Goal: Information Seeking & Learning: Learn about a topic

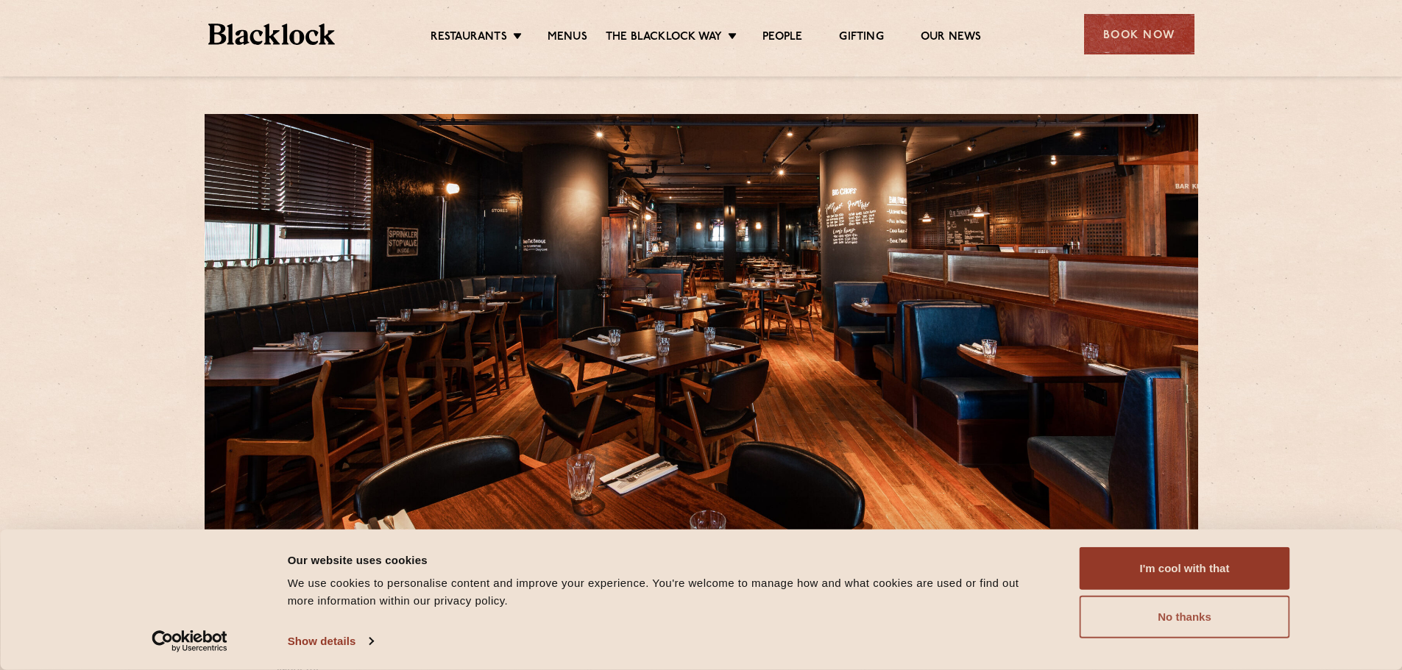
click at [1230, 621] on button "No thanks" at bounding box center [1184, 617] width 210 height 43
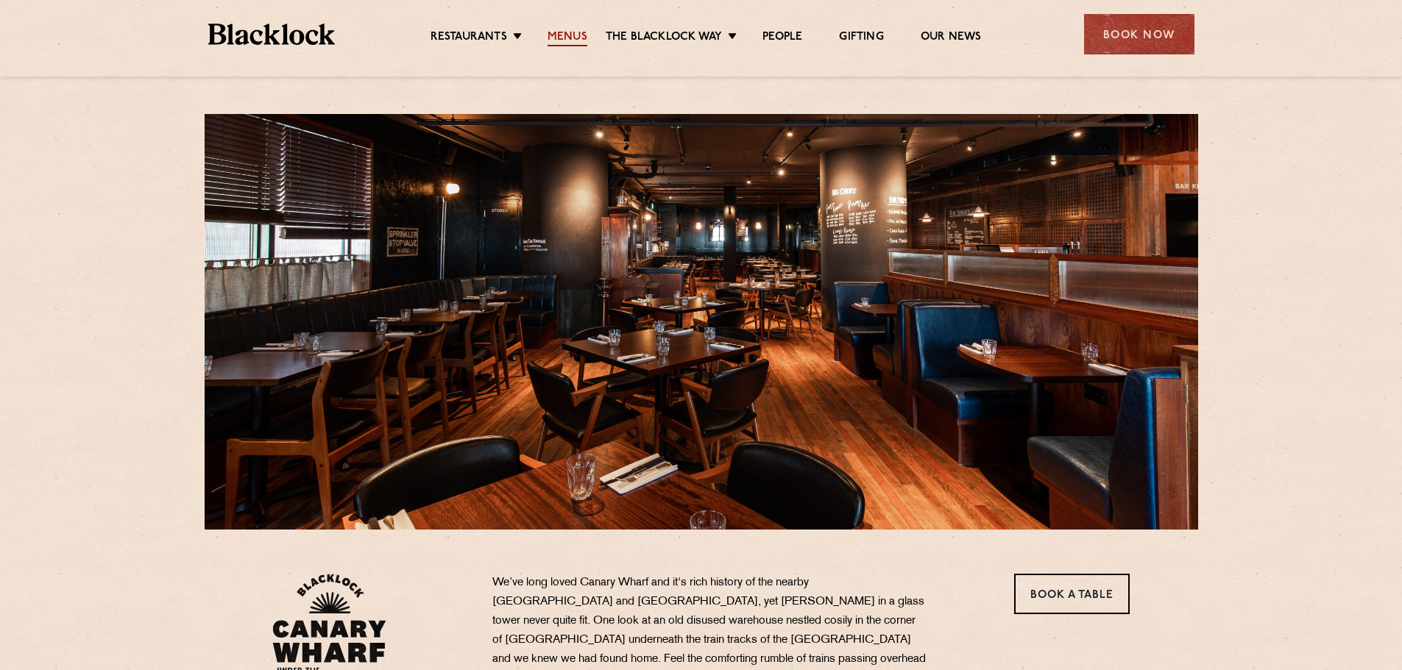
click at [572, 37] on link "Menus" at bounding box center [567, 38] width 40 height 16
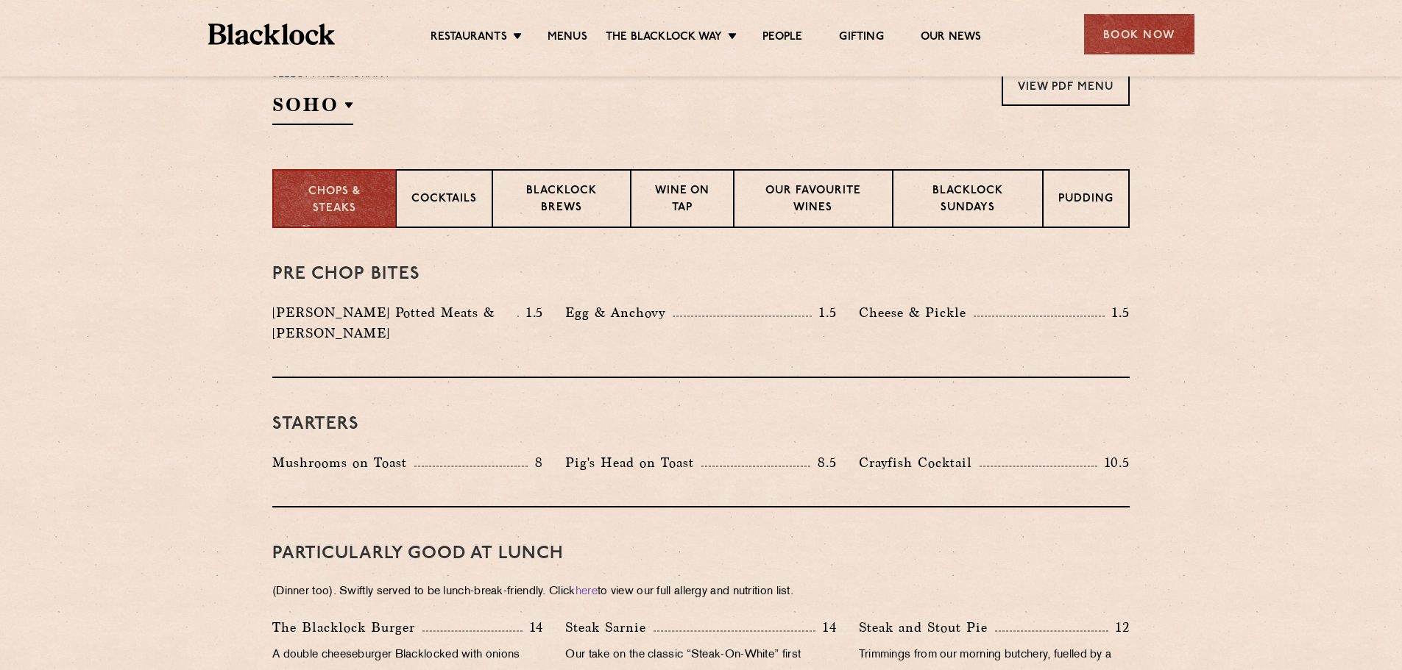
scroll to position [441, 0]
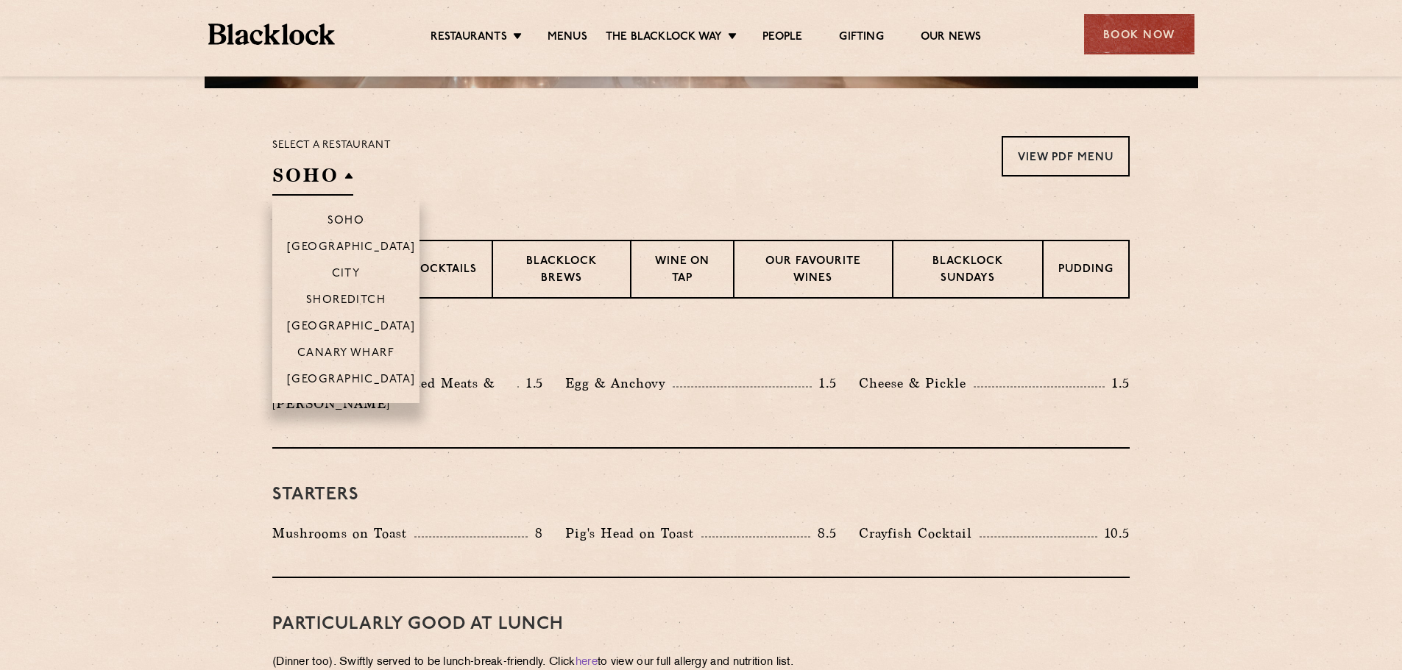
click at [348, 344] on li "Canary Wharf" at bounding box center [345, 352] width 147 height 26
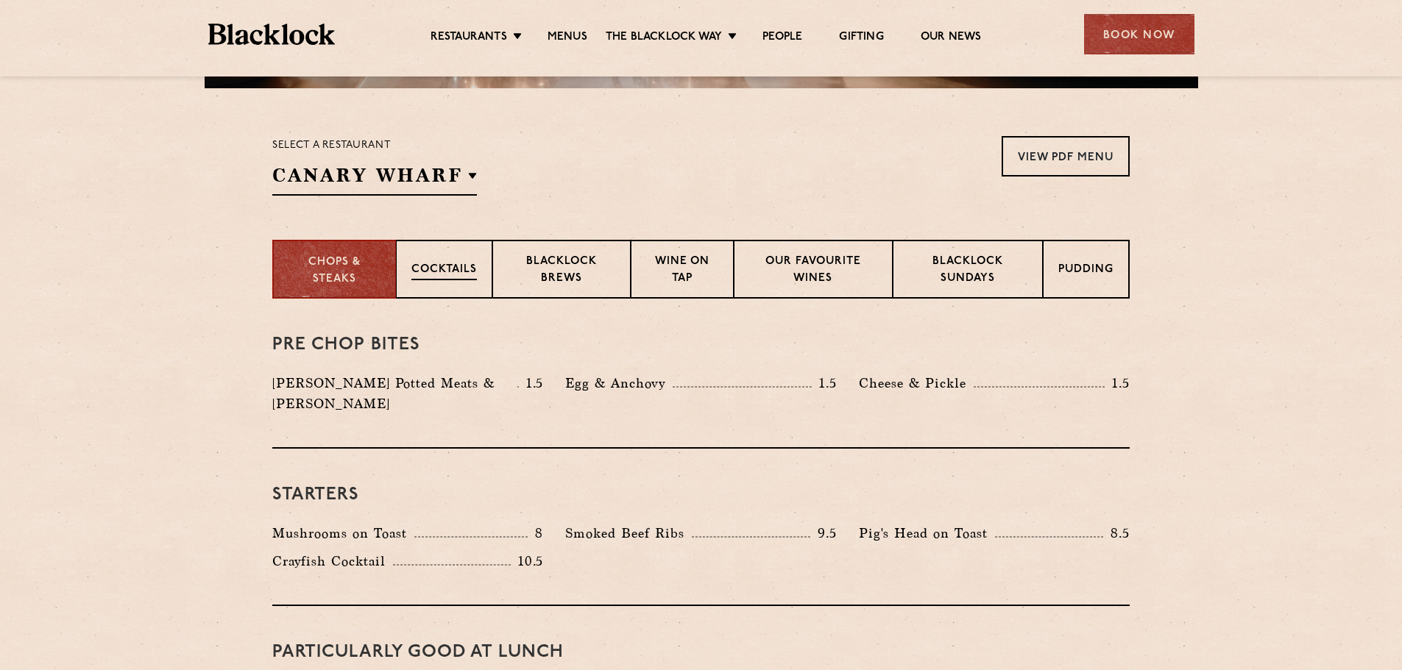
click at [436, 274] on p "Cocktails" at bounding box center [443, 271] width 65 height 18
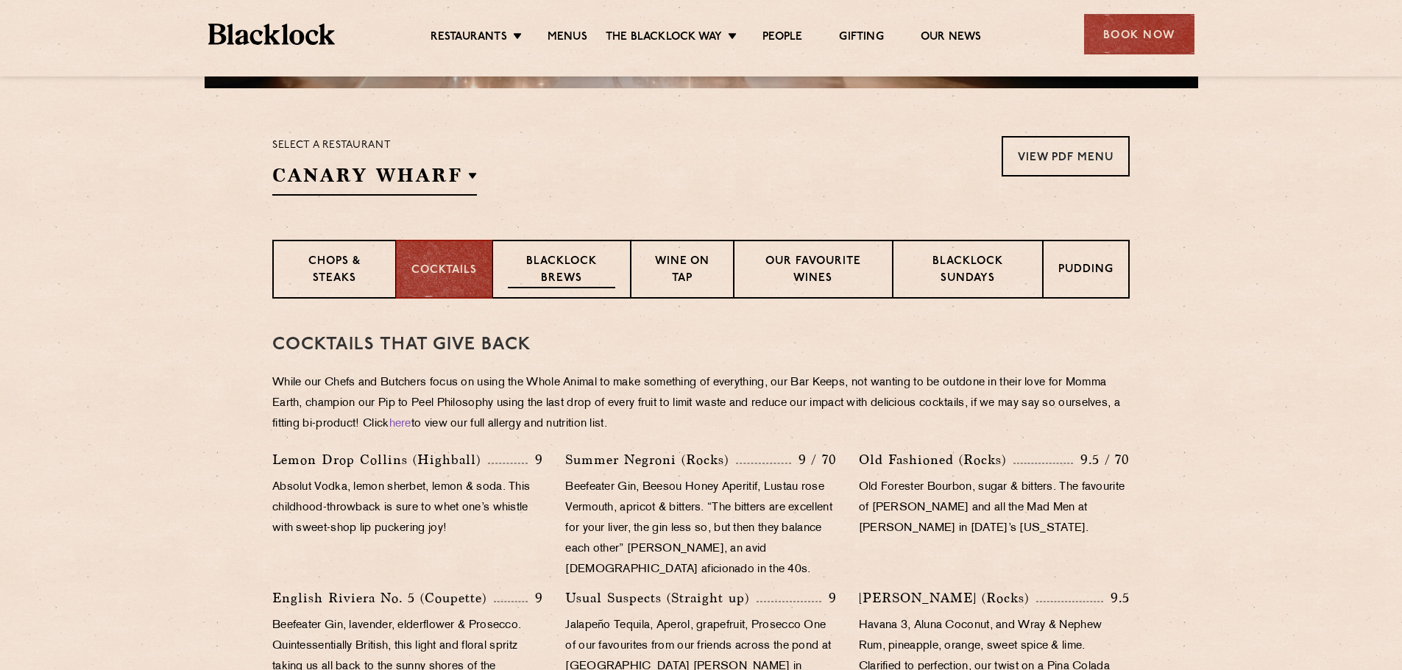
click at [561, 263] on p "Blacklock Brews" at bounding box center [561, 271] width 107 height 35
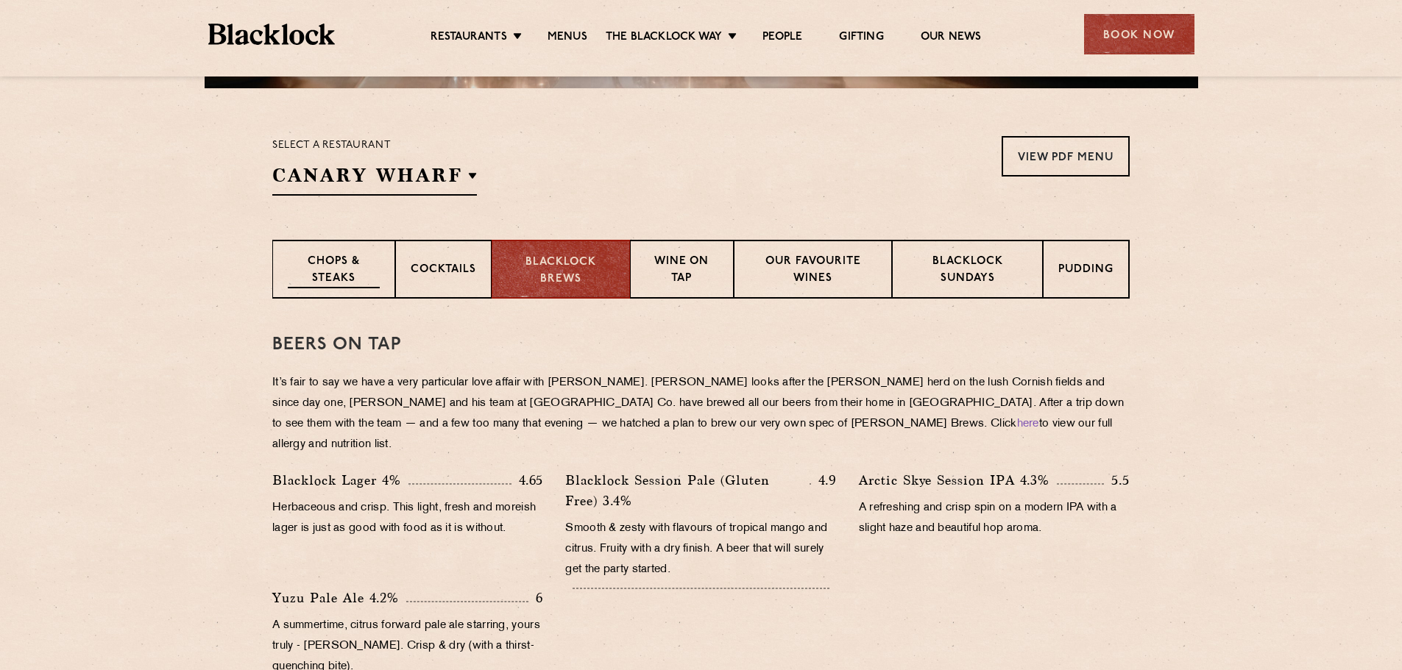
click at [343, 262] on p "Chops & Steaks" at bounding box center [334, 271] width 92 height 35
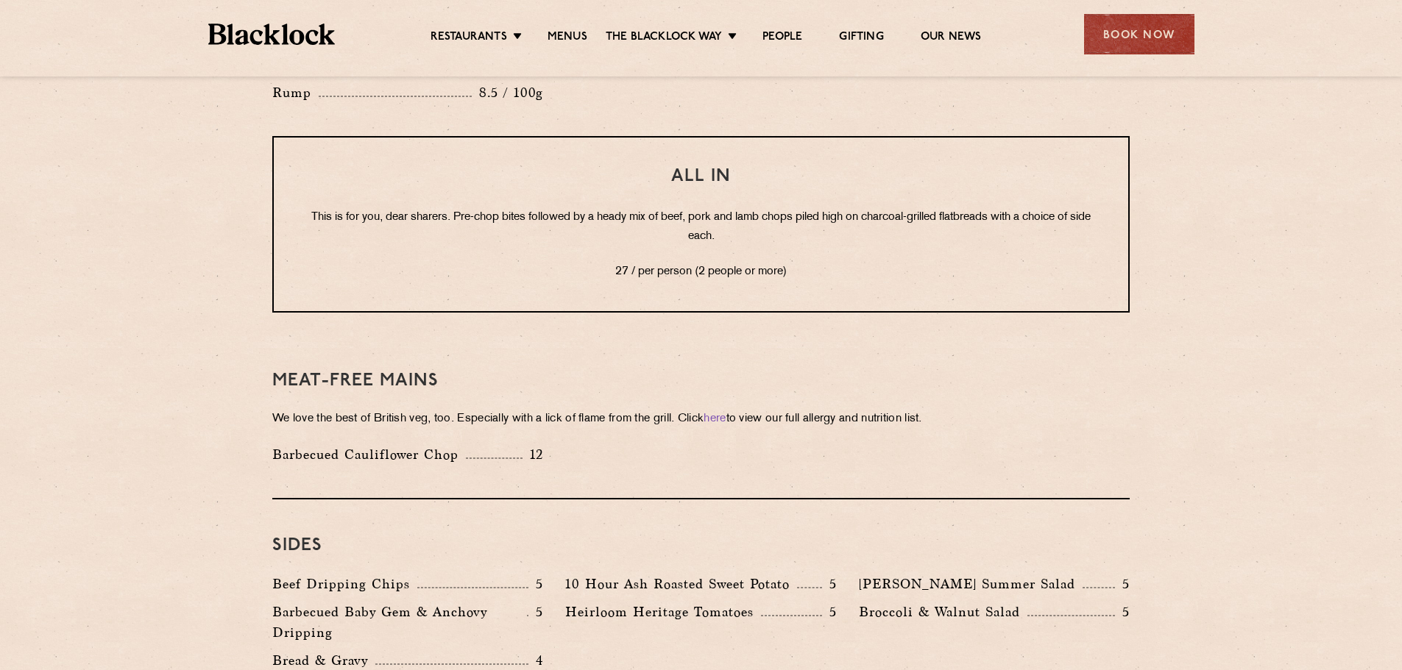
scroll to position [2060, 0]
